Goal: Task Accomplishment & Management: Manage account settings

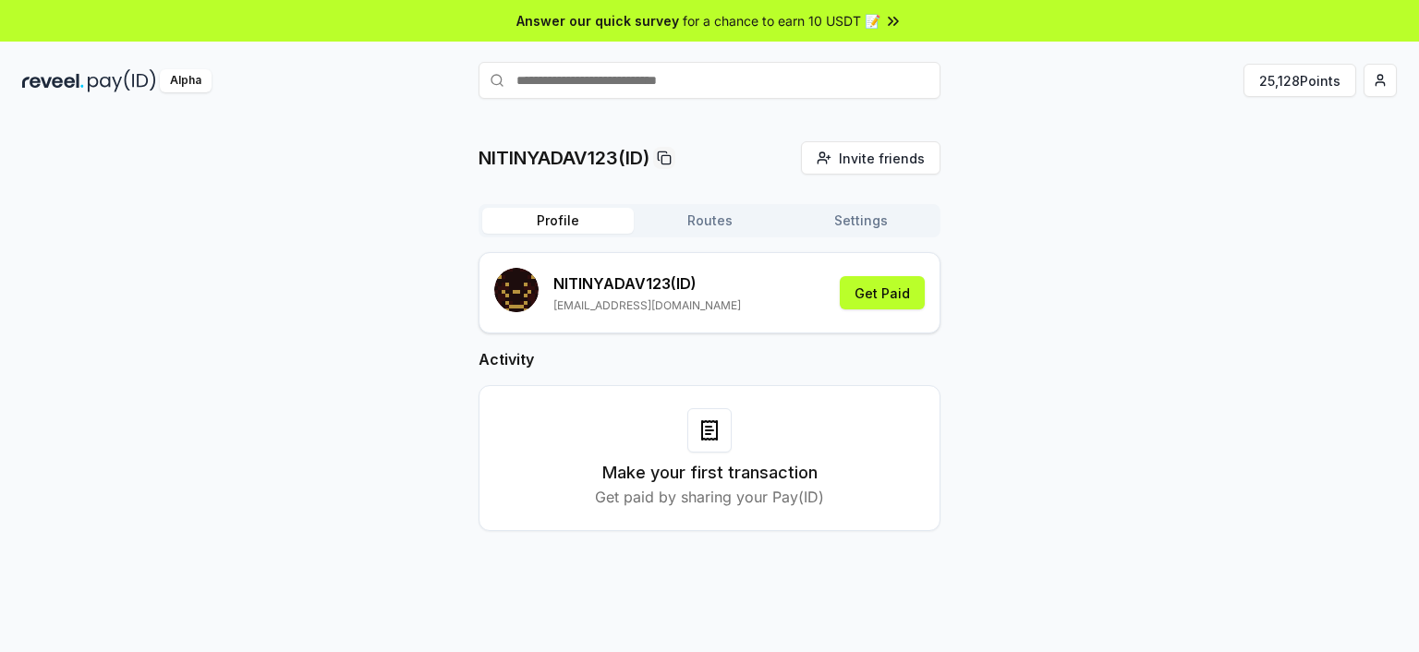
click at [1021, 121] on div "NITINYADAV123(ID) Invite friends Invite Profile Routes Settings NITINYADAV123 (…" at bounding box center [709, 404] width 1419 height 601
click at [1298, 81] on button "25,128 Points" at bounding box center [1300, 80] width 113 height 33
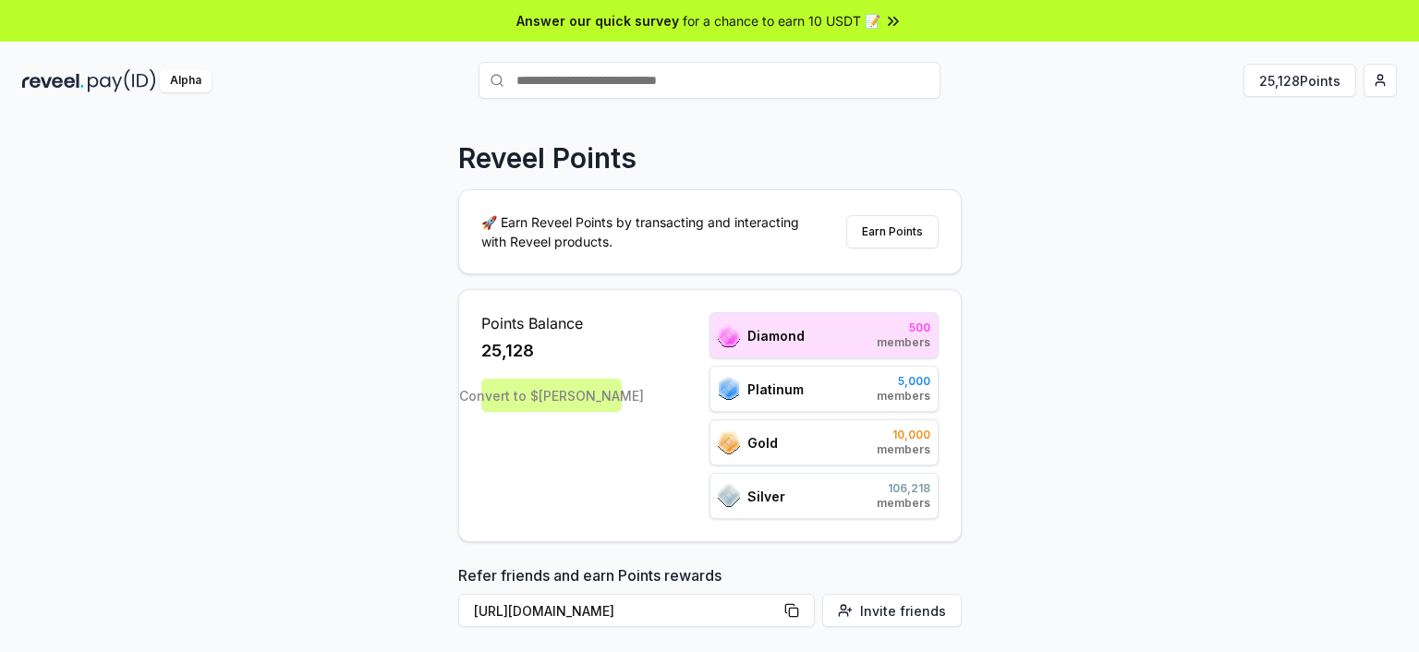
drag, startPoint x: 990, startPoint y: 156, endPoint x: 950, endPoint y: 176, distance: 44.6
click at [989, 156] on div "Reveel Points 🚀 Earn Reveel Points by transacting and interacting with Reveel p…" at bounding box center [709, 404] width 1419 height 601
click at [1049, 157] on div "Reveel Points 🚀 Earn Reveel Points by transacting and interacting with Reveel p…" at bounding box center [709, 404] width 1419 height 601
